Goal: Transaction & Acquisition: Purchase product/service

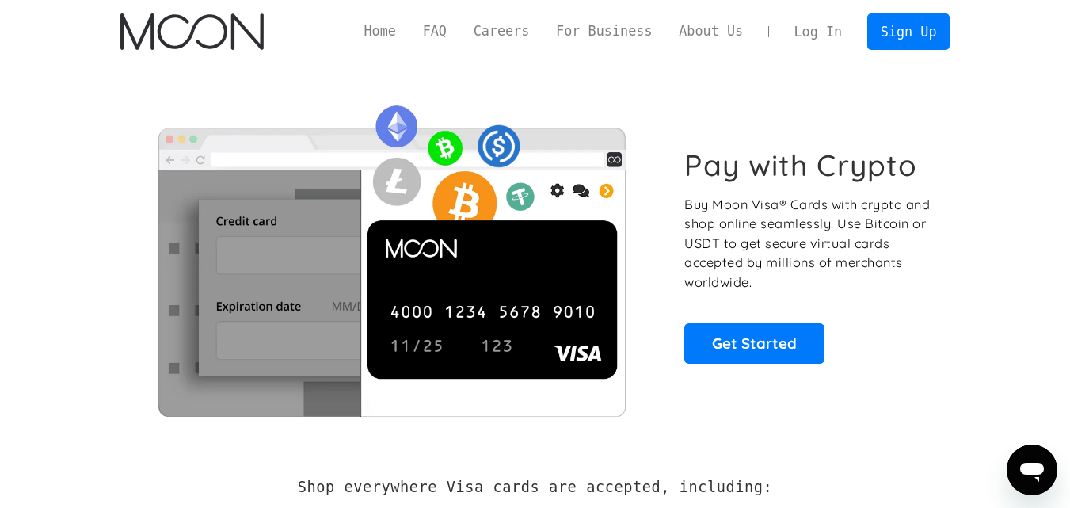
click at [833, 34] on link "Log In" at bounding box center [818, 31] width 74 height 35
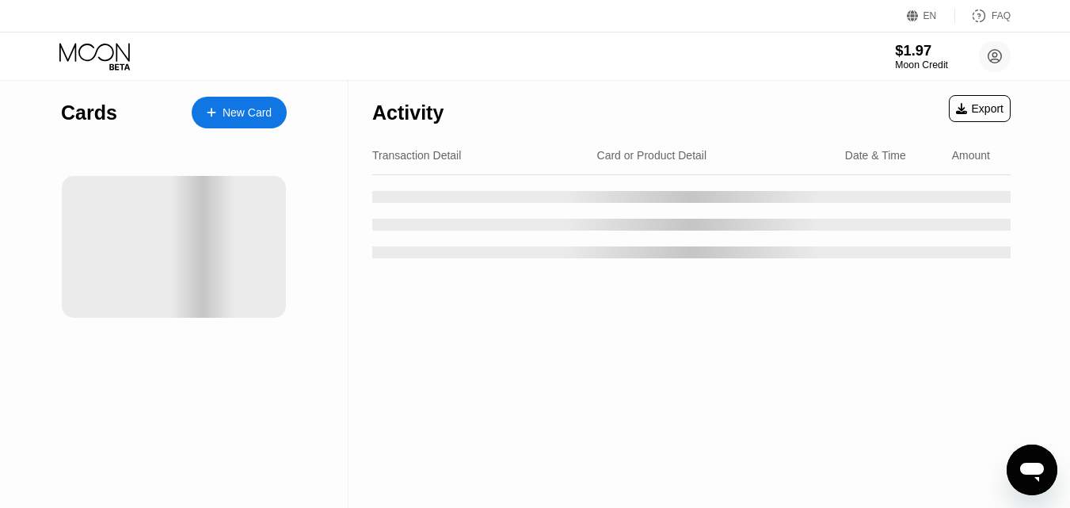
click at [898, 67] on div "Moon Credit" at bounding box center [921, 64] width 53 height 11
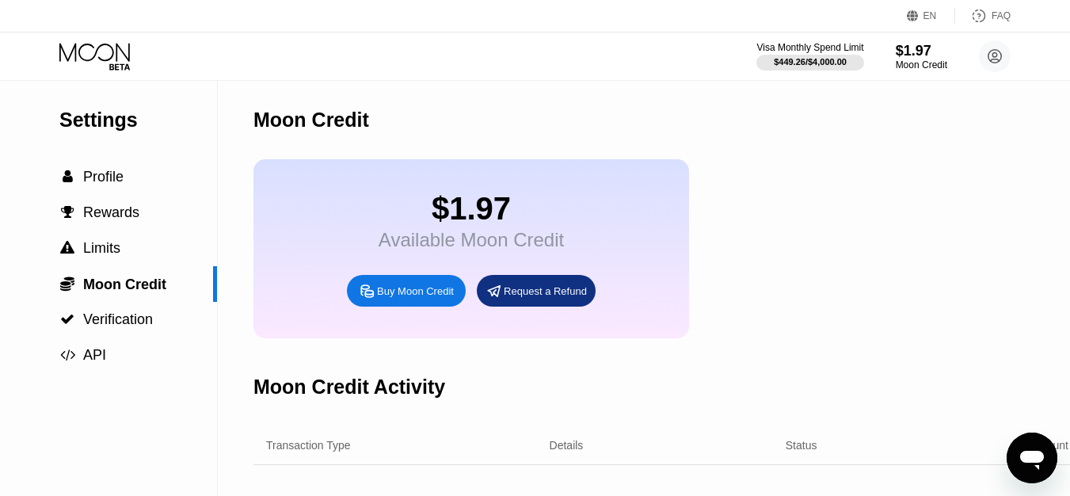
click at [434, 292] on div "Buy Moon Credit" at bounding box center [406, 291] width 119 height 32
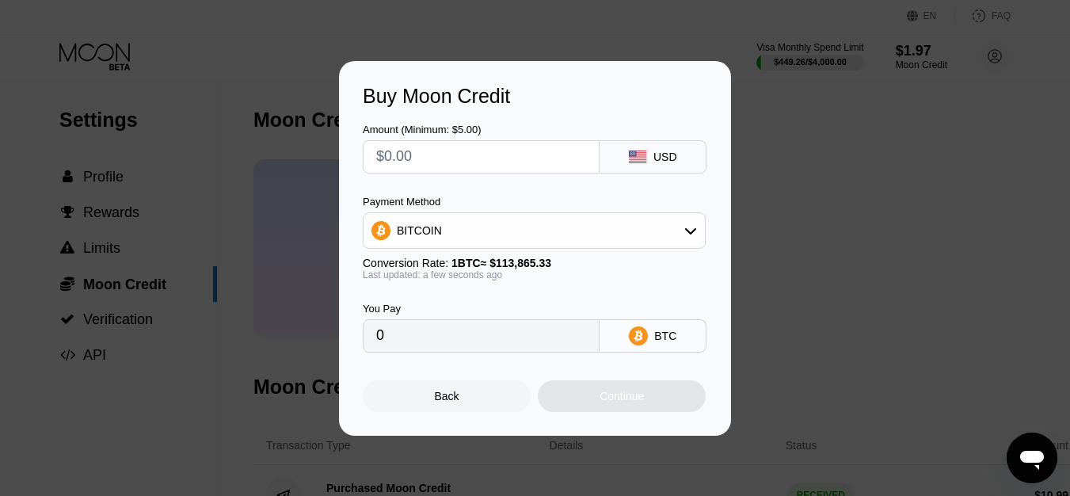
click at [473, 156] on input "text" at bounding box center [481, 157] width 210 height 32
type input "$1"
type input "0.00000879"
type input "$10"
type input "0.00008783"
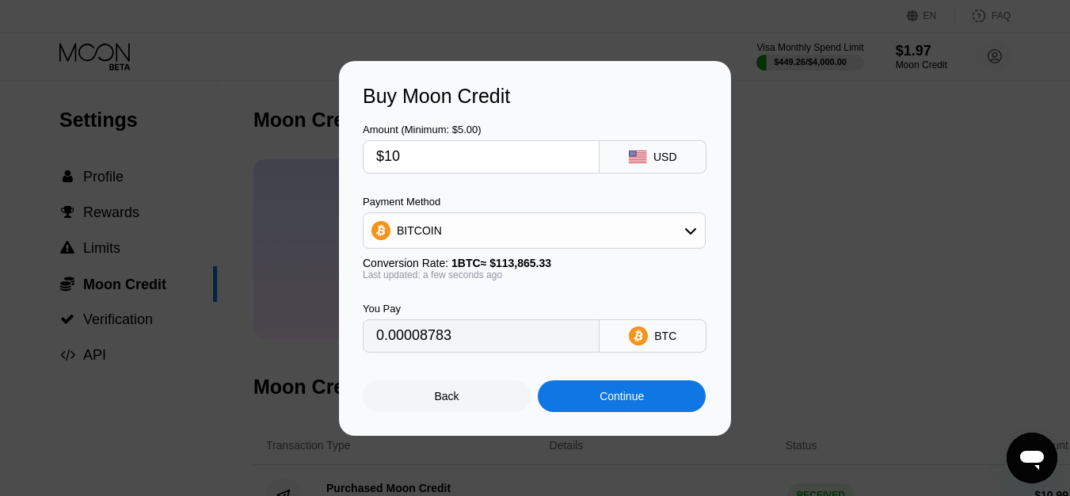
type input "$100"
type input "0.00087824"
type input "$100"
click at [470, 237] on div "BITCOIN" at bounding box center [534, 231] width 341 height 32
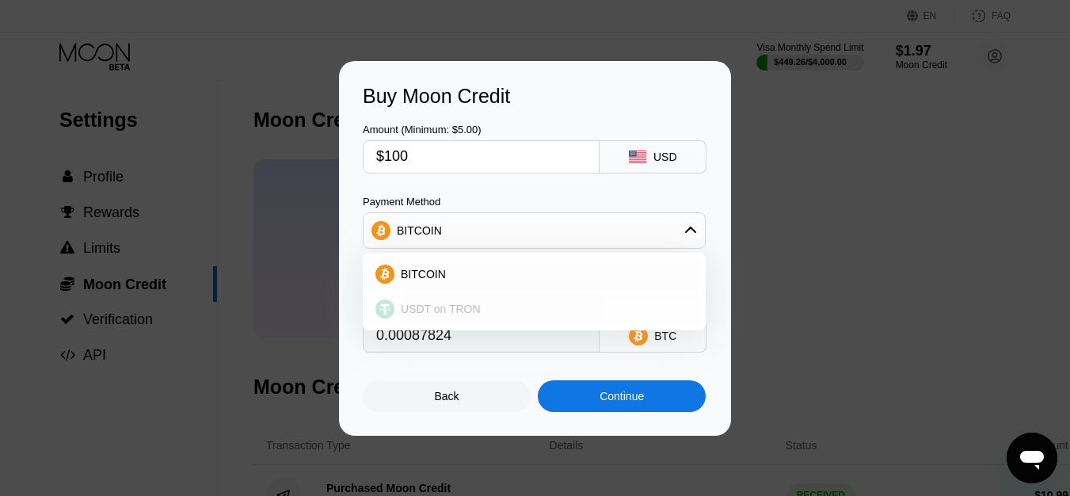
click at [450, 299] on div "USDT on TRON" at bounding box center [535, 309] width 334 height 32
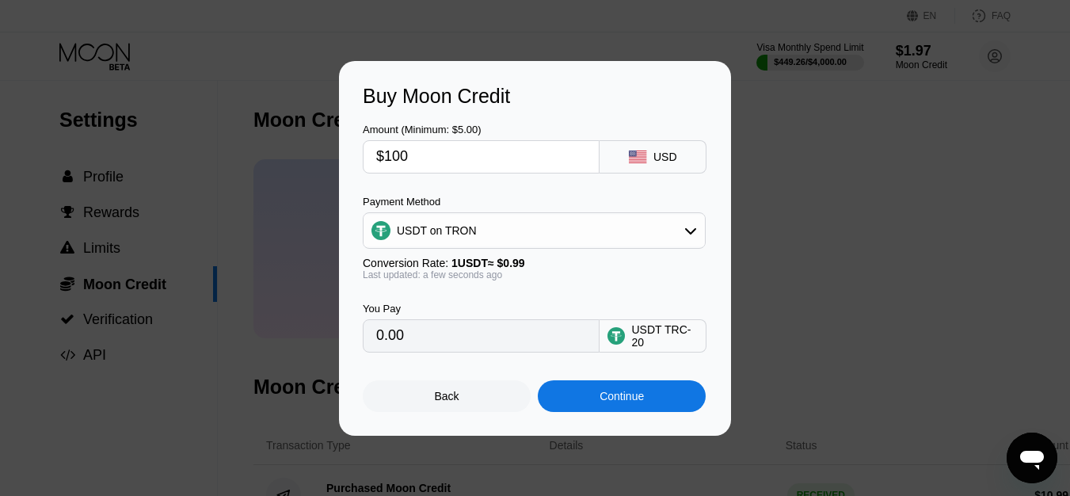
type input "101.01"
click at [602, 395] on div "Continue" at bounding box center [622, 396] width 44 height 13
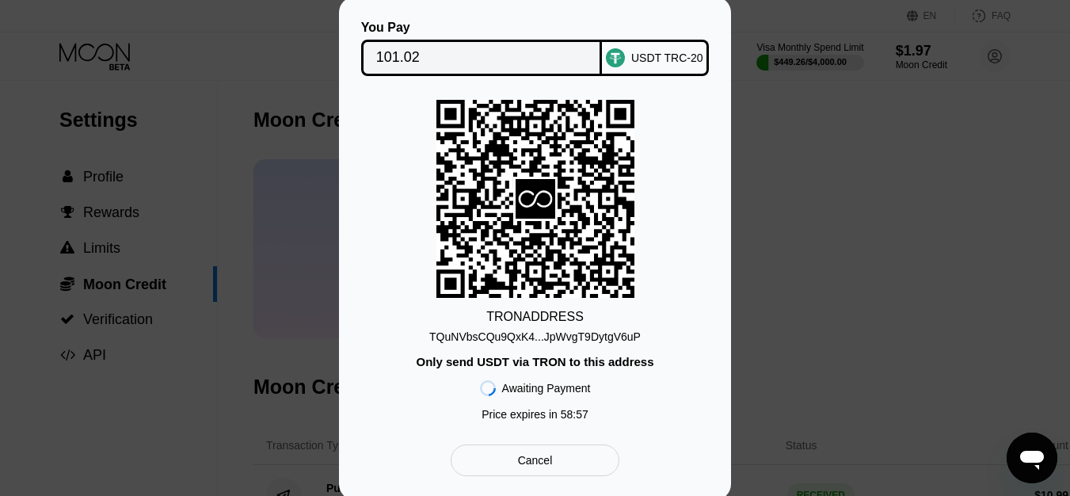
click at [561, 335] on div "TQuNVbsCQu9QxK4...JpWvgT9DytgV6uP" at bounding box center [535, 336] width 212 height 13
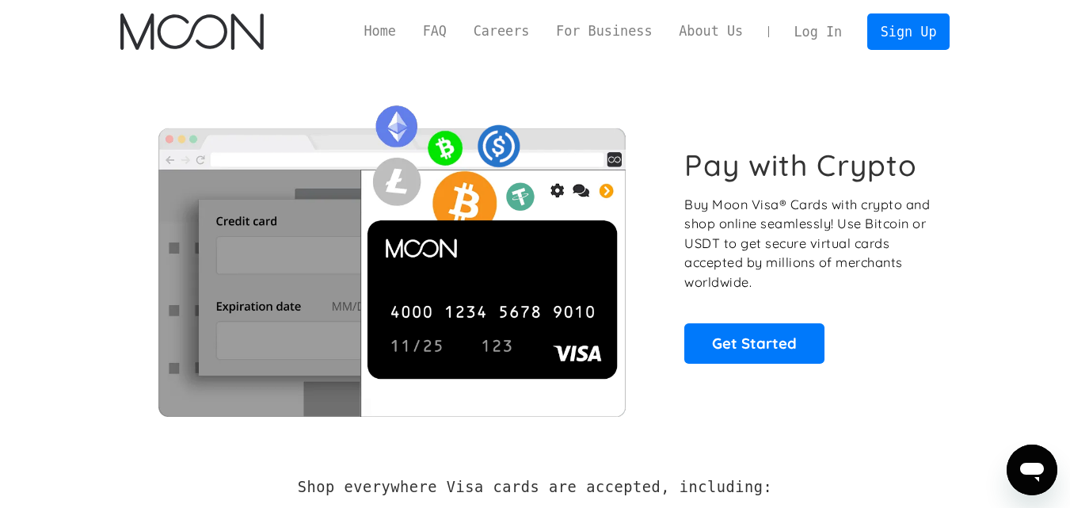
click at [824, 31] on link "Log In" at bounding box center [818, 31] width 74 height 35
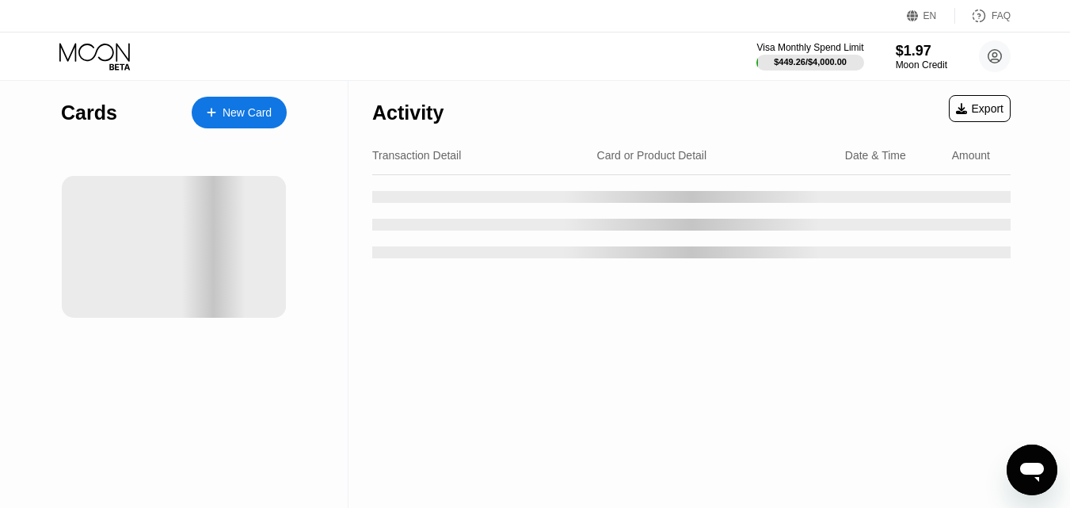
click at [905, 36] on div "Visa Monthly Spend Limit $449.26 / $4,000.00 $1.97 Moon Credit Itachi itachitac…" at bounding box center [535, 56] width 1070 height 48
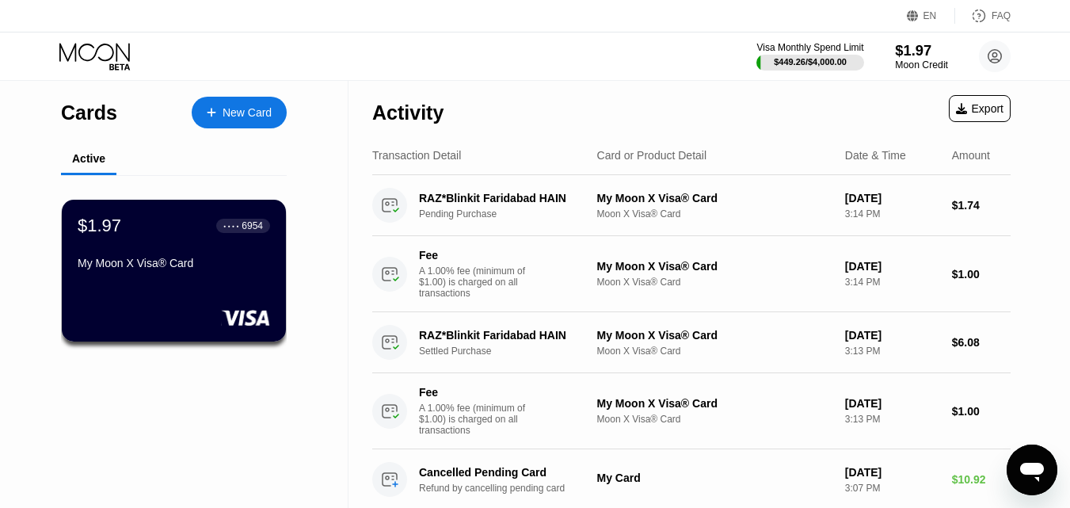
click at [904, 52] on div "$1.97" at bounding box center [921, 50] width 53 height 17
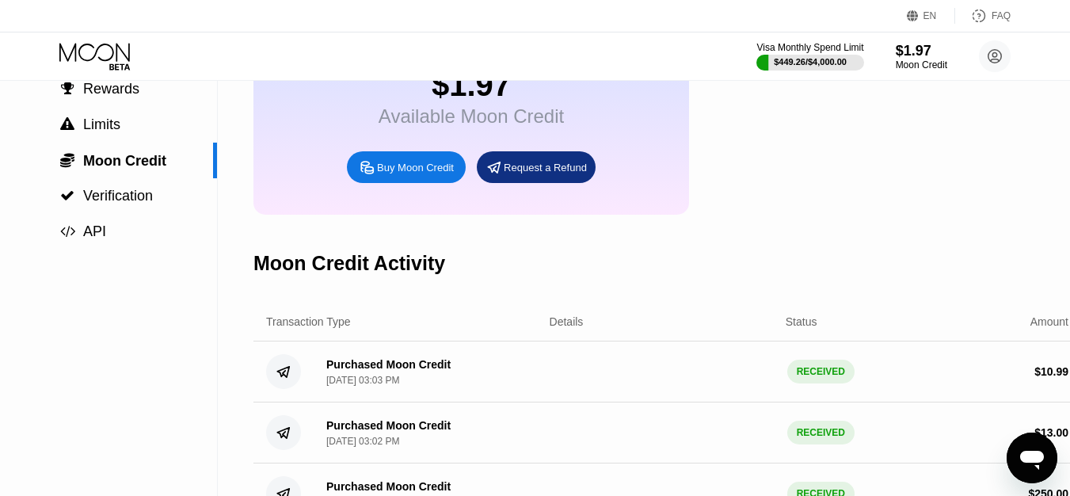
scroll to position [317, 0]
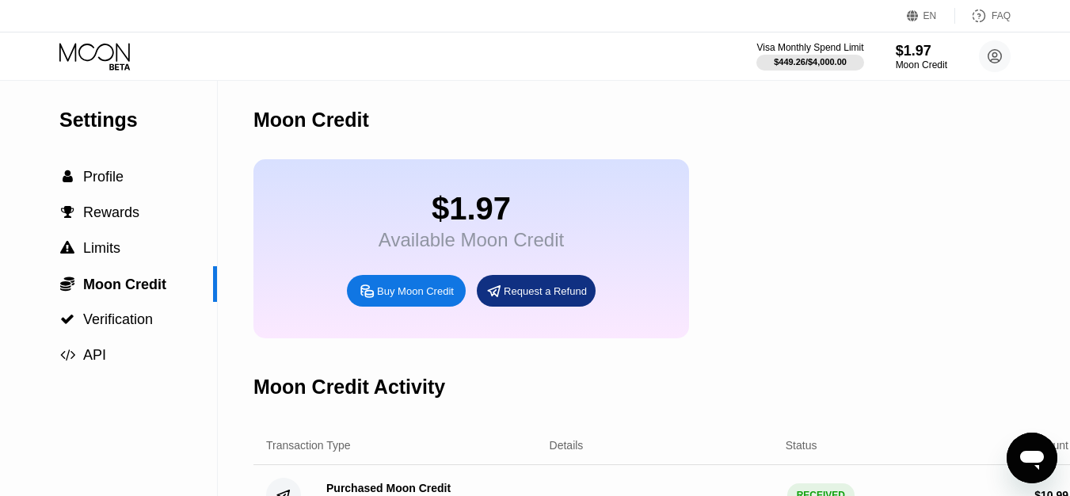
scroll to position [158, 0]
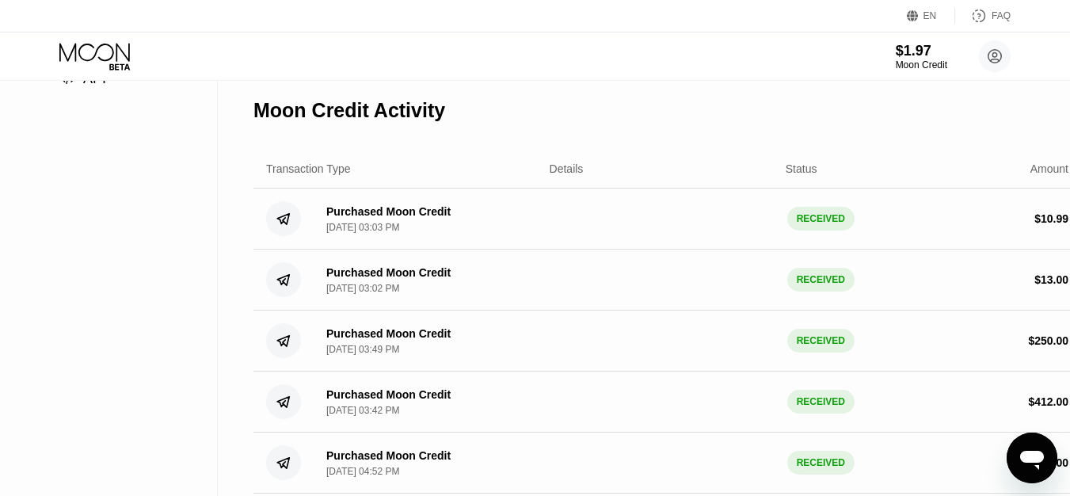
scroll to position [317, 0]
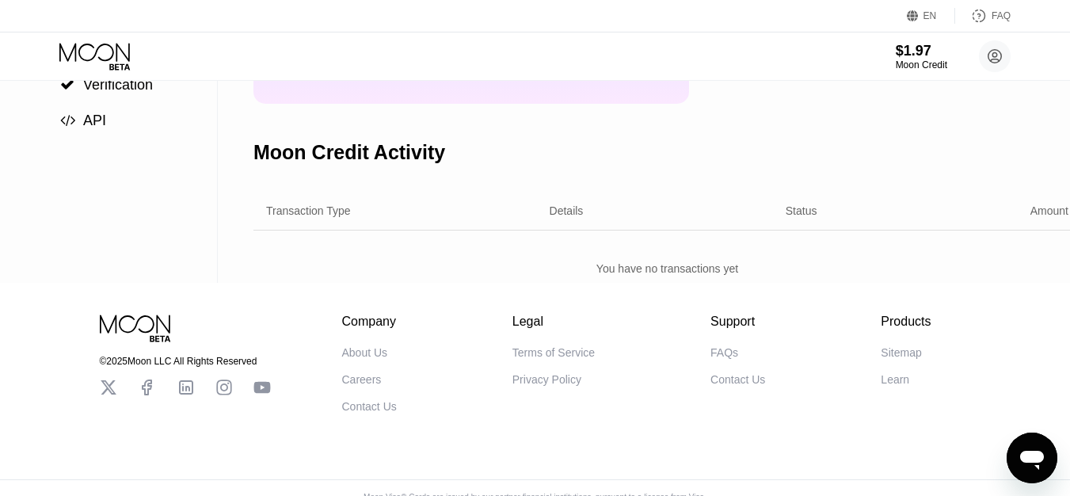
scroll to position [238, 0]
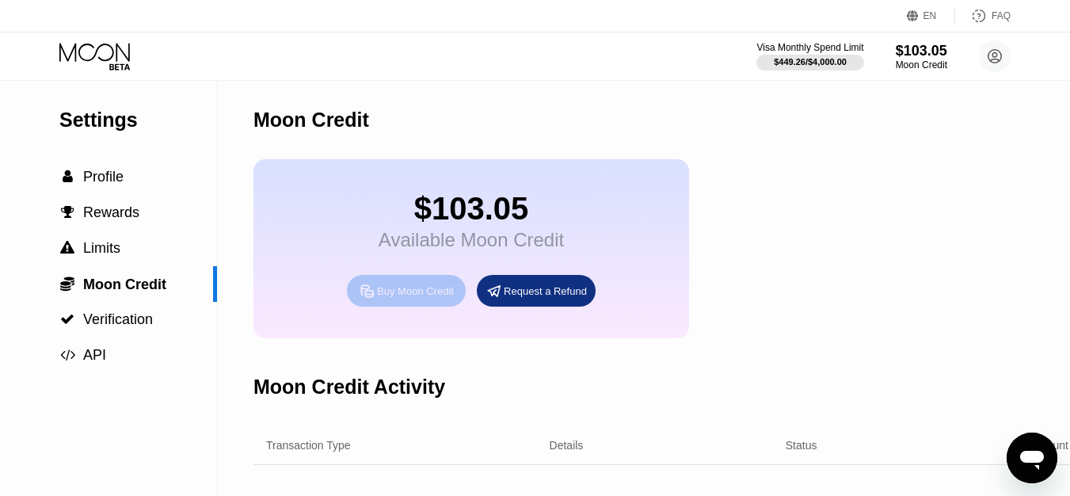
click at [429, 290] on div "Buy Moon Credit" at bounding box center [406, 291] width 119 height 32
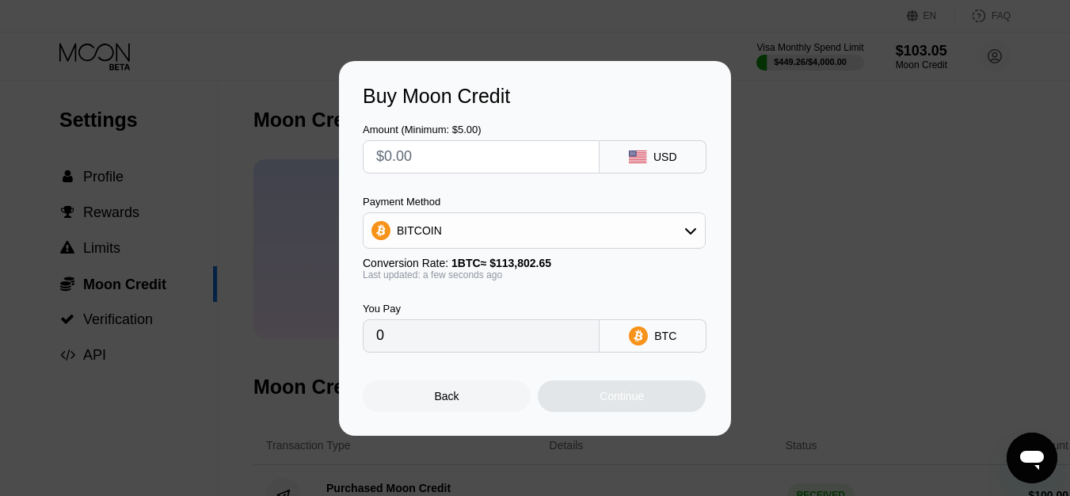
click at [466, 158] on input "text" at bounding box center [481, 157] width 210 height 32
type input "$5"
type input "0.00004394"
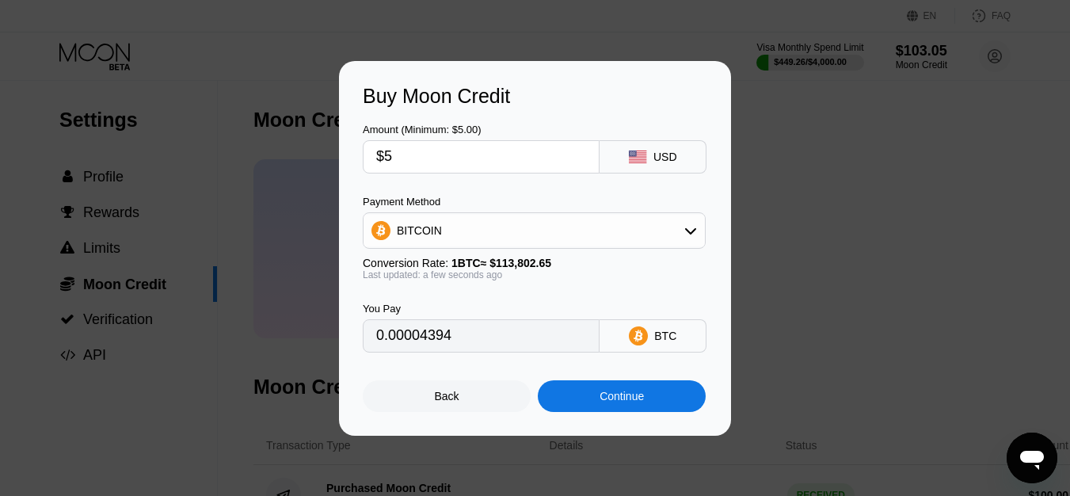
type input "$5"
click at [599, 391] on div "Continue" at bounding box center [622, 396] width 168 height 32
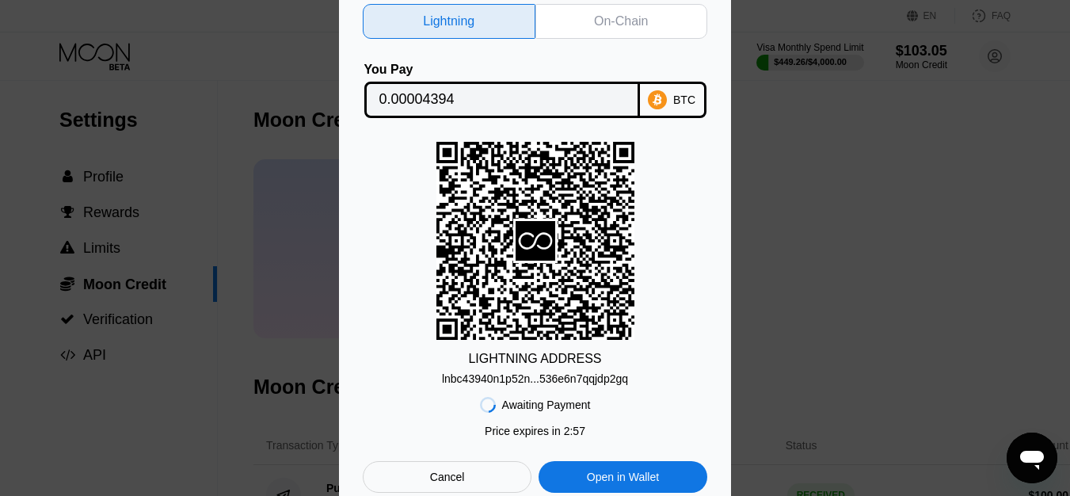
click at [511, 484] on div "Cancel" at bounding box center [447, 477] width 169 height 32
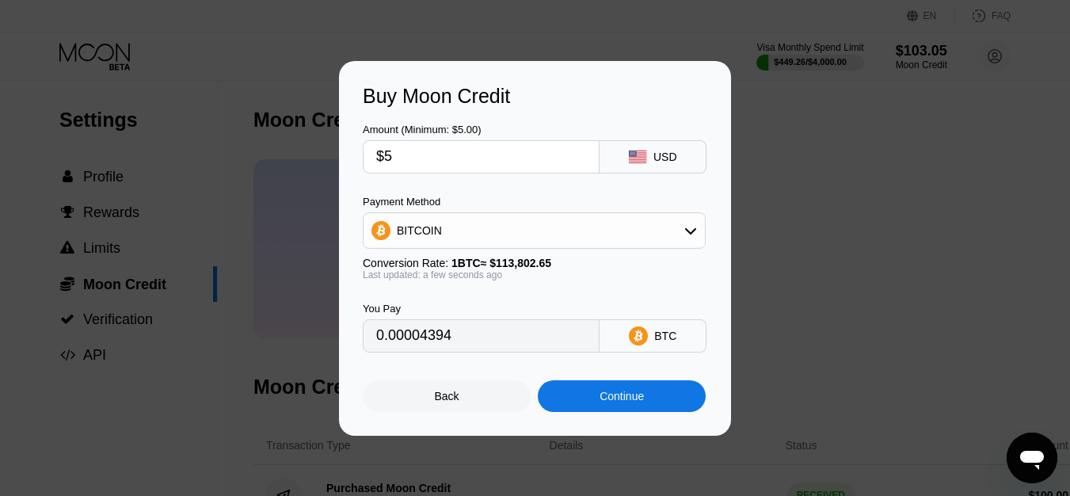
click at [487, 399] on div "Back" at bounding box center [447, 396] width 168 height 32
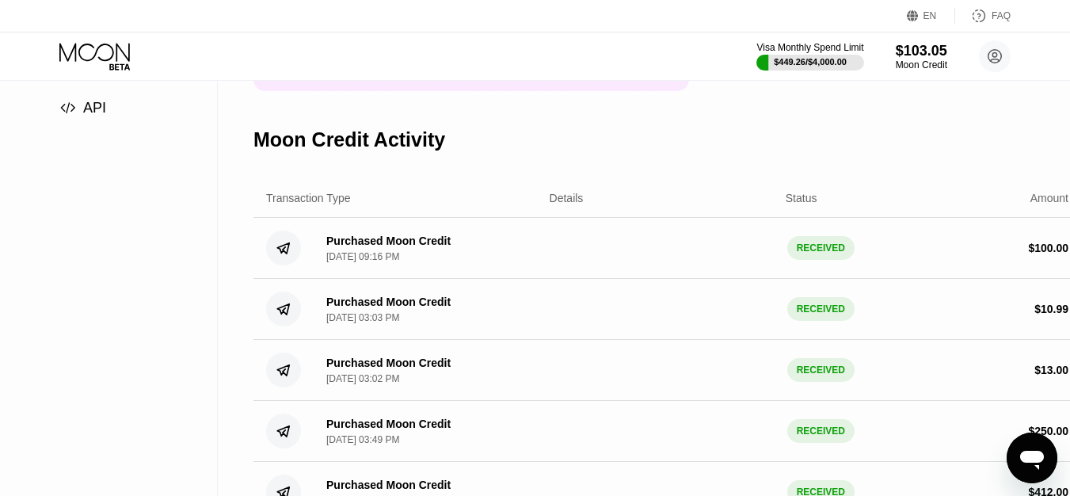
scroll to position [238, 0]
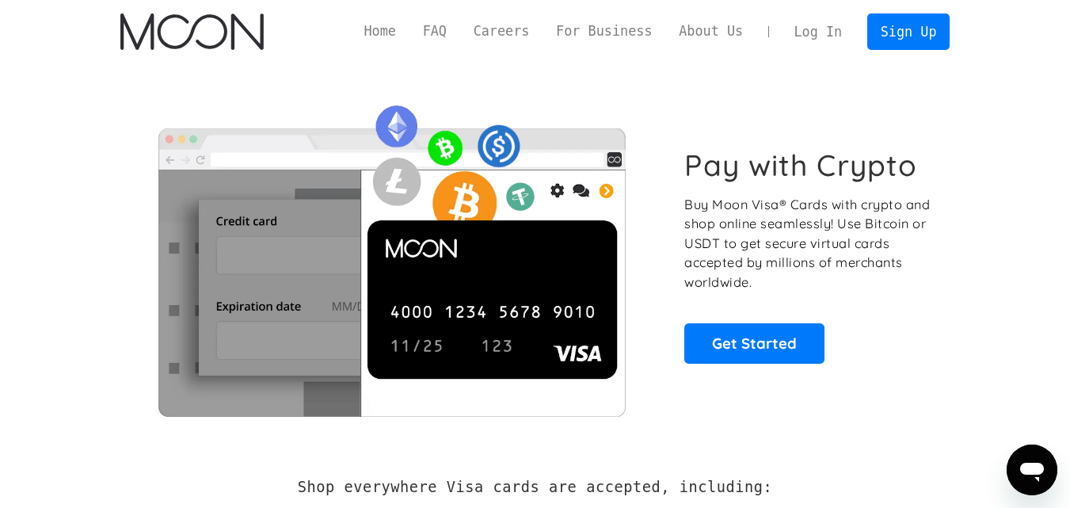
click at [824, 29] on link "Log In" at bounding box center [818, 31] width 74 height 35
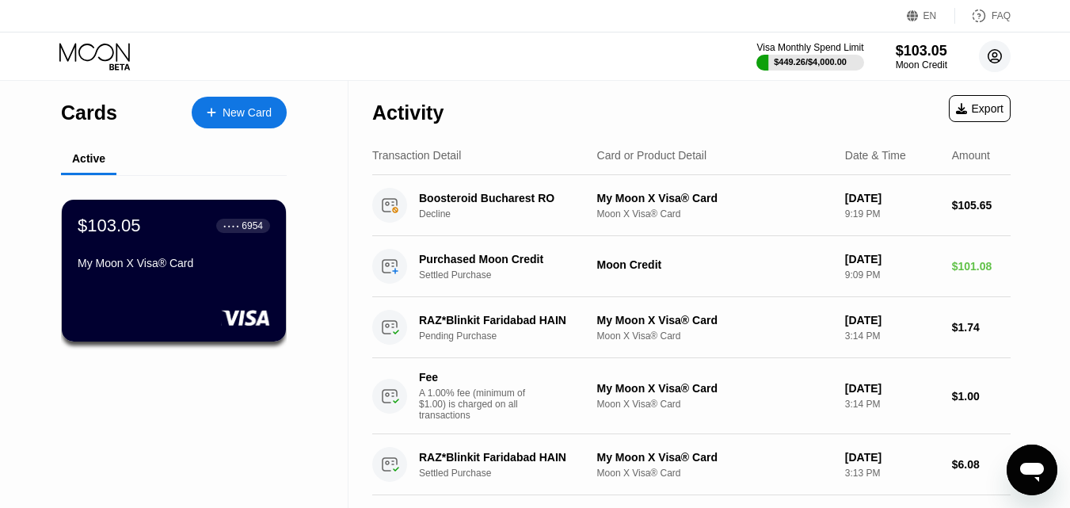
click at [1000, 60] on icon at bounding box center [995, 56] width 13 height 13
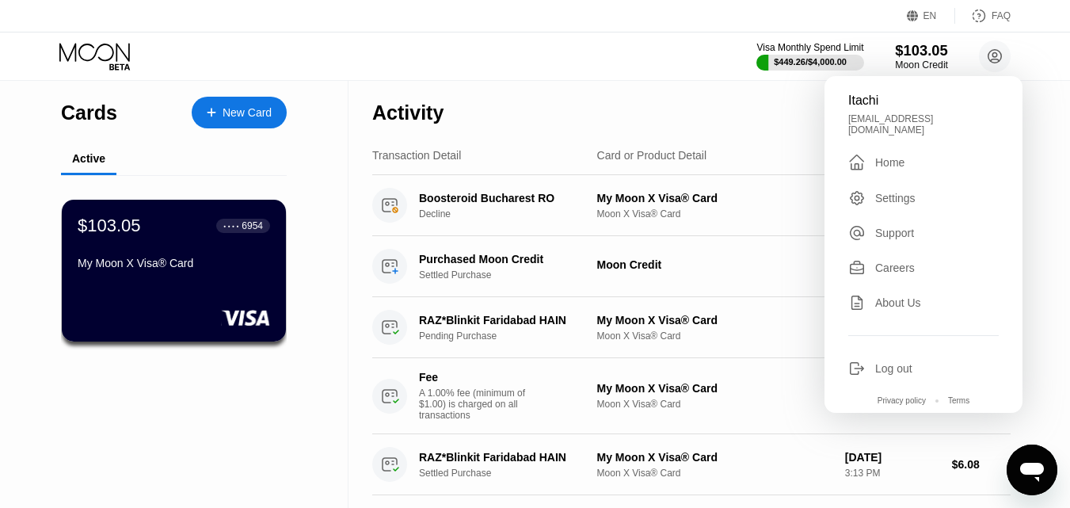
click at [917, 51] on div "$103.05" at bounding box center [921, 50] width 53 height 17
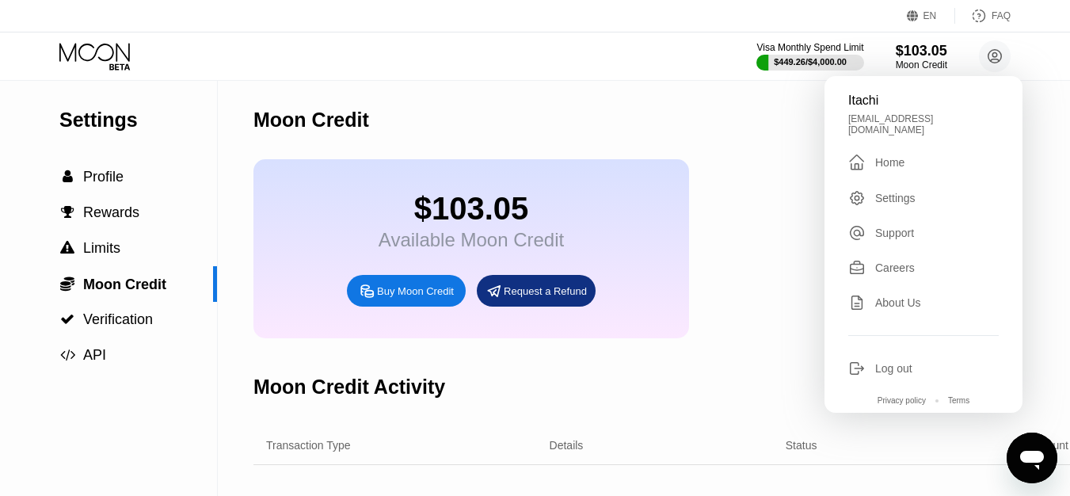
click at [443, 298] on div "Buy Moon Credit" at bounding box center [415, 290] width 77 height 13
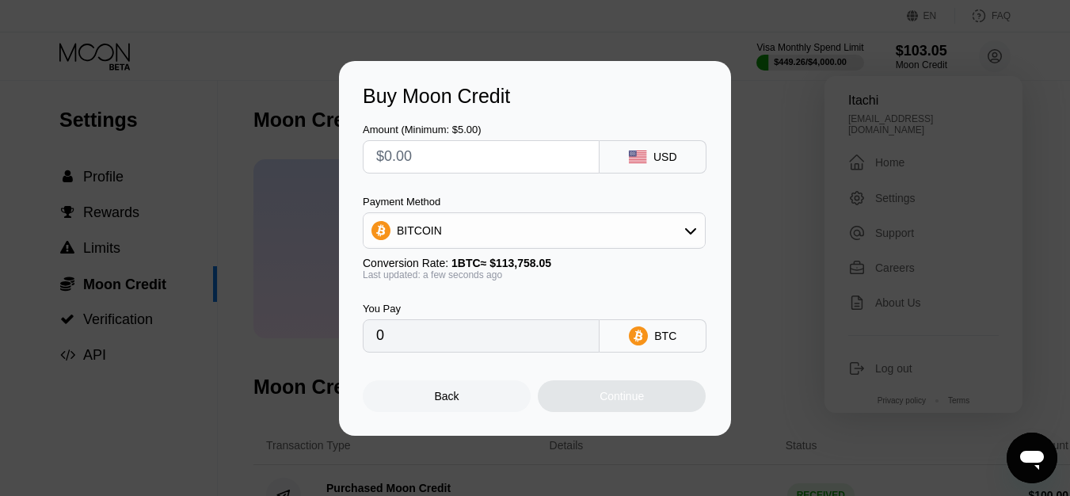
click at [520, 235] on div "BITCOIN" at bounding box center [534, 231] width 341 height 32
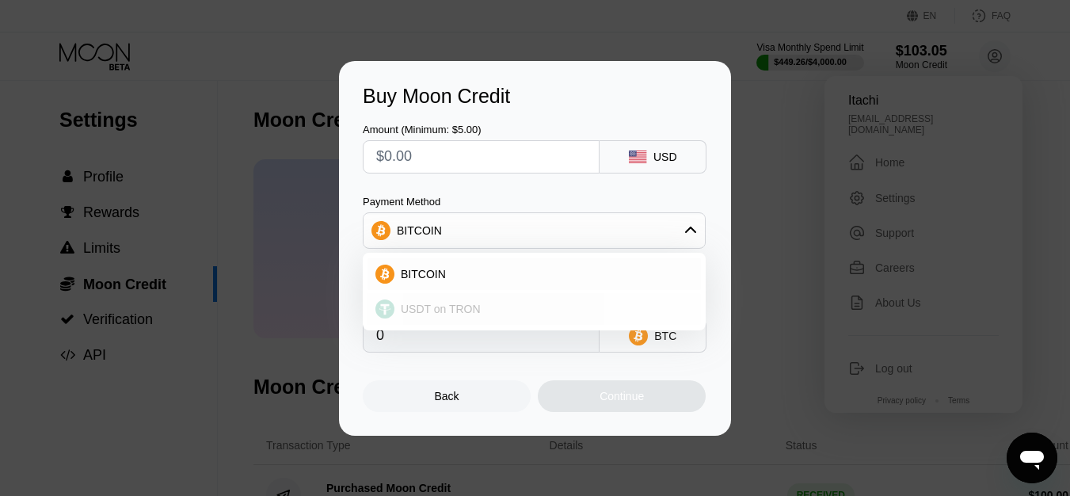
click at [483, 309] on div "USDT on TRON" at bounding box center [544, 309] width 299 height 13
type input "0.00"
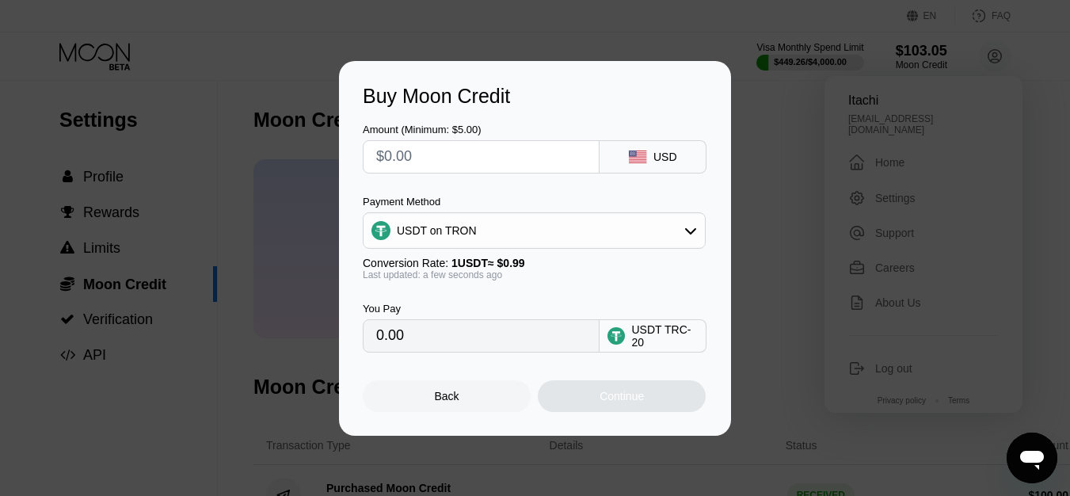
click at [422, 155] on input "text" at bounding box center [481, 157] width 210 height 32
type input "$5"
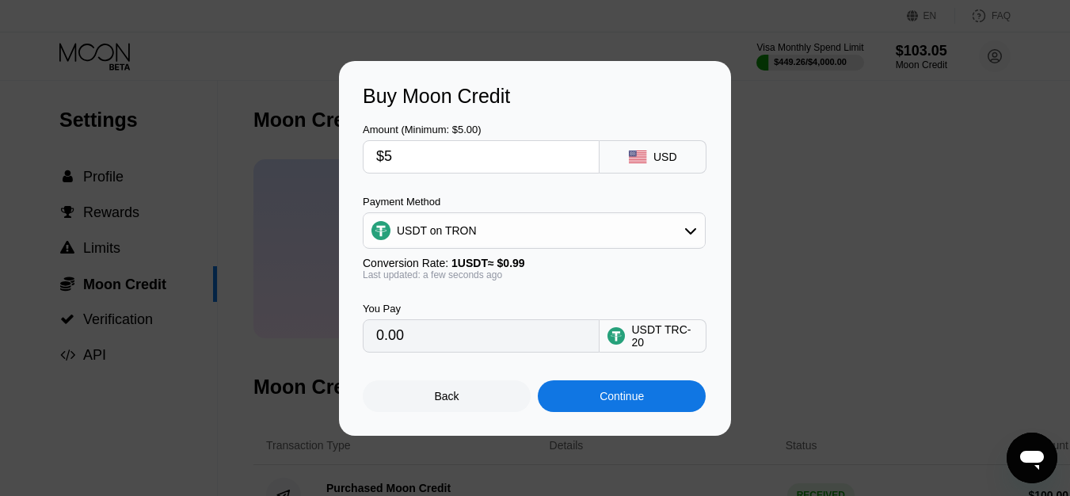
type input "5.05"
type input "$5"
click at [627, 399] on div "Continue" at bounding box center [622, 396] width 44 height 13
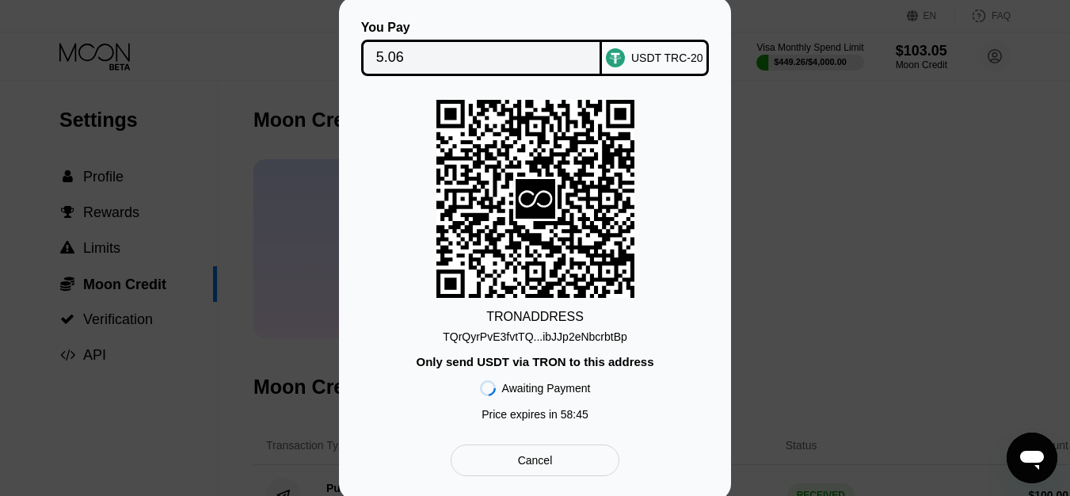
click at [558, 337] on div "TQrQyrPvE3fvtTQ...ibJJp2eNbcrbtBp" at bounding box center [535, 336] width 185 height 13
